Goal: Ask a question

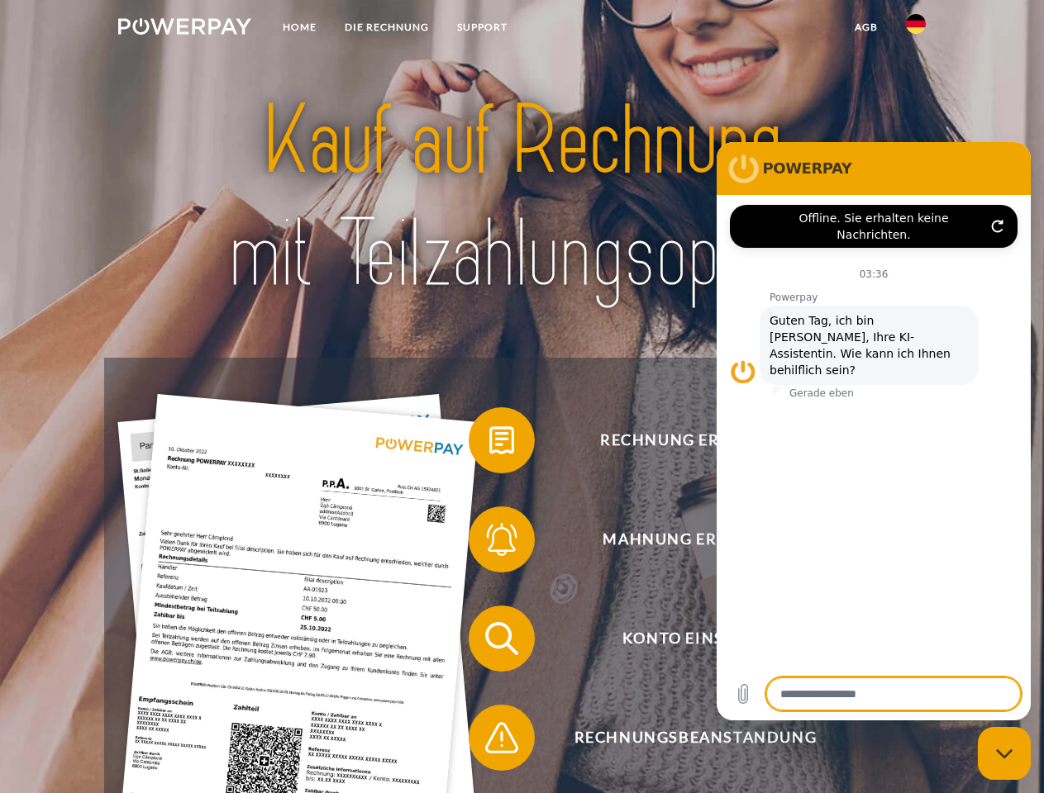
click at [184, 29] on img at bounding box center [184, 26] width 133 height 17
click at [916, 29] on img at bounding box center [916, 24] width 20 height 20
click at [865, 27] on link "agb" at bounding box center [865, 27] width 51 height 30
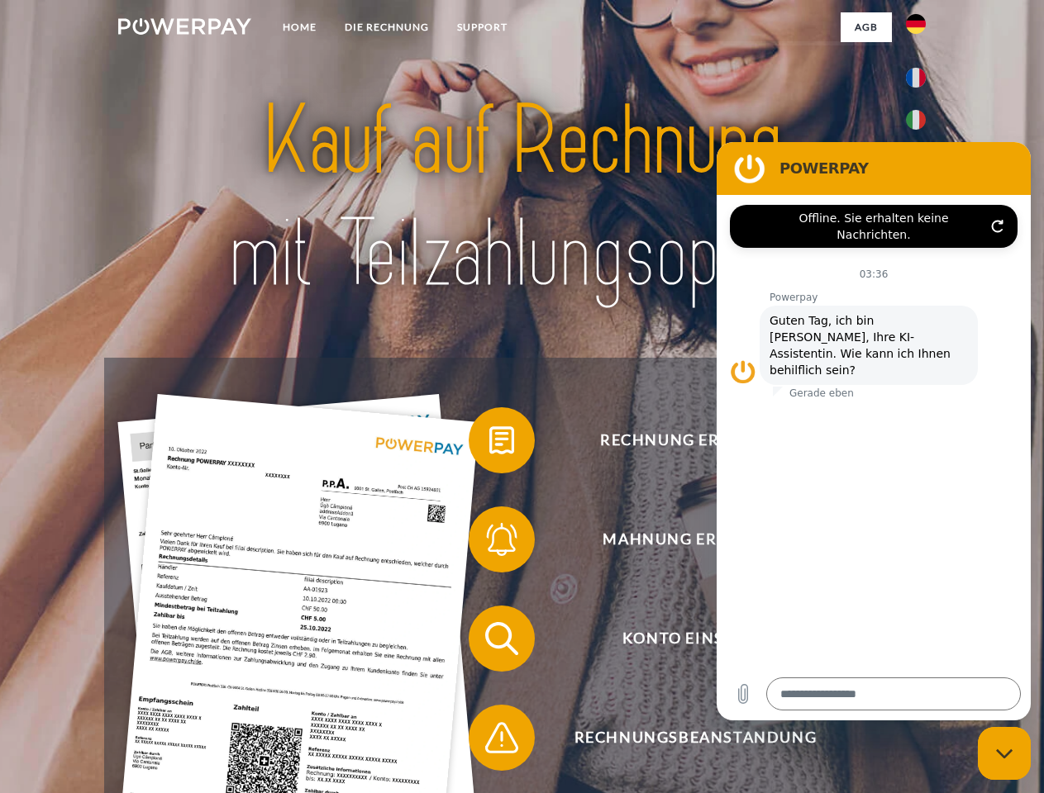
click at [489, 444] on span at bounding box center [477, 440] width 83 height 83
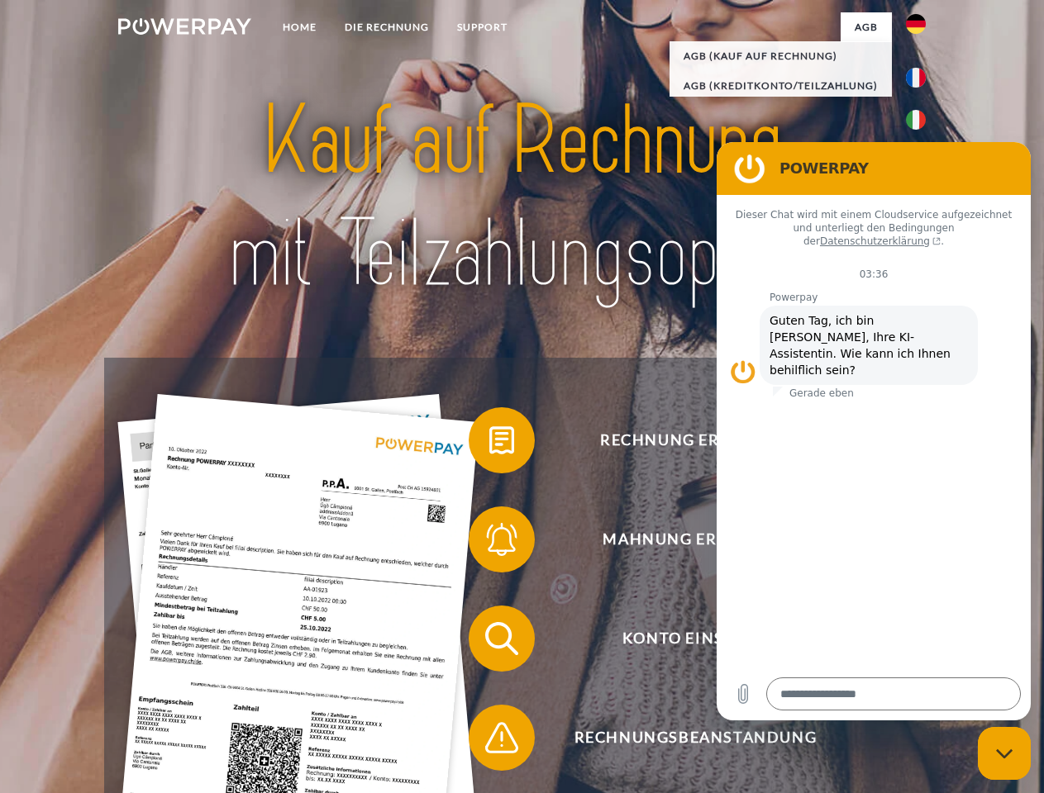
click at [489, 543] on span at bounding box center [477, 539] width 83 height 83
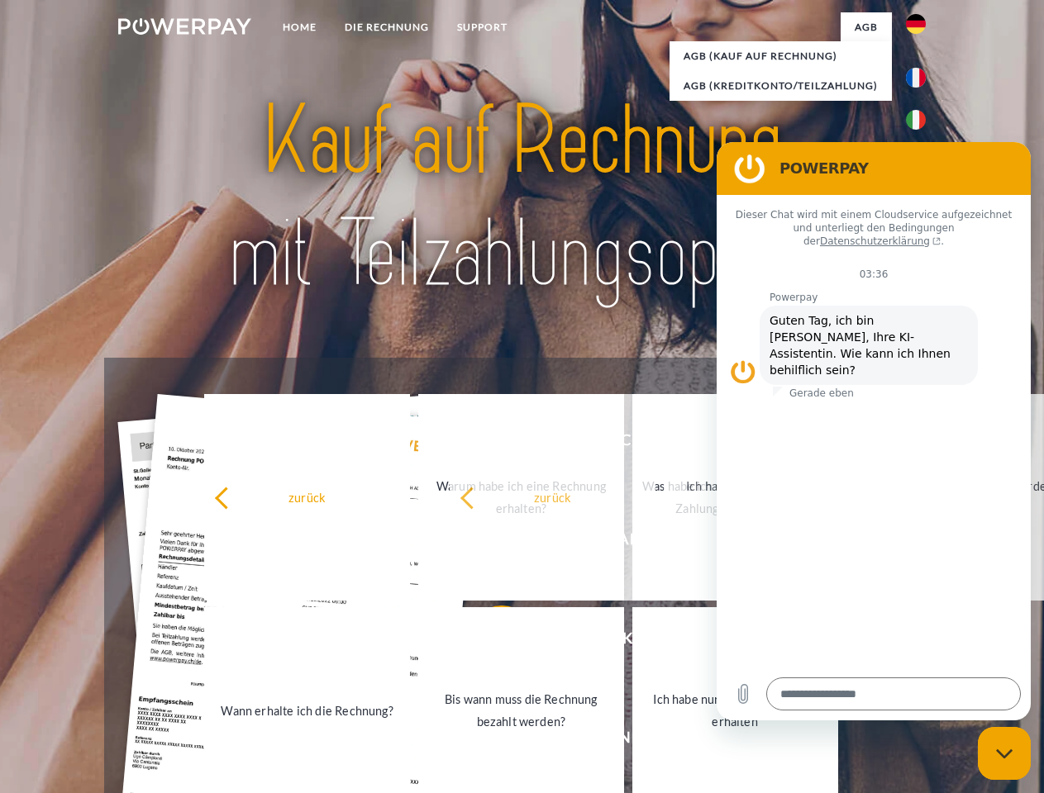
click at [489, 642] on link "Bis wann muss die Rechnung bezahlt werden?" at bounding box center [521, 710] width 206 height 207
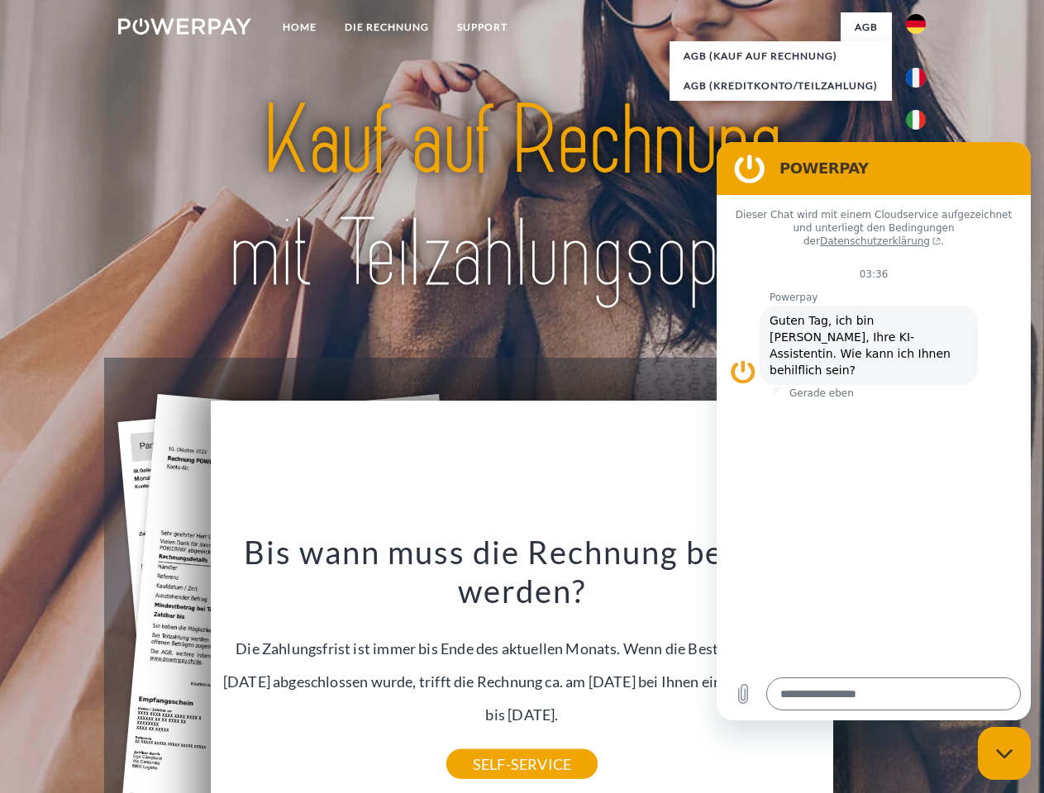
click at [489, 741] on div "Bis wann muss die Rechnung bezahlt werden? Die Zahlungsfrist ist immer bis Ende…" at bounding box center [522, 648] width 603 height 232
click at [1004, 754] on icon "Messaging-Fenster schließen" at bounding box center [1004, 754] width 17 height 11
type textarea "*"
